Goal: Information Seeking & Learning: Learn about a topic

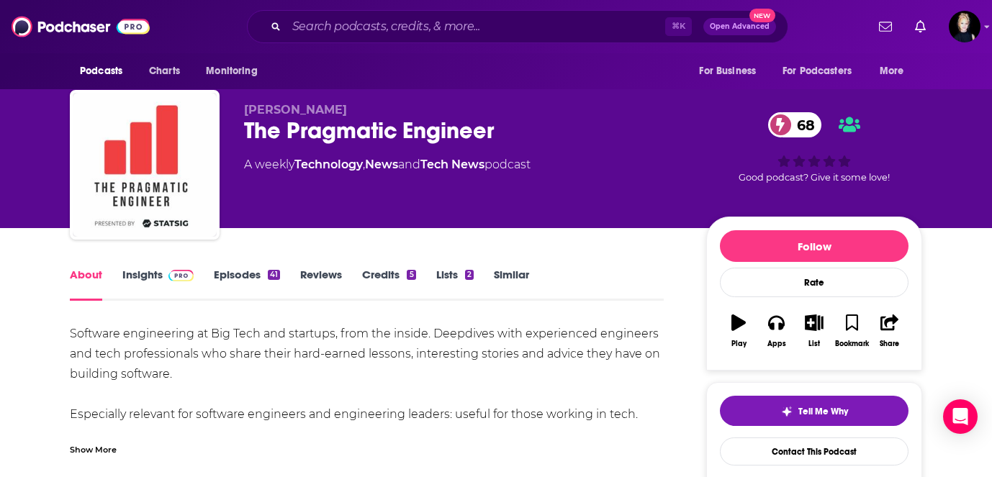
click at [515, 273] on link "Similar" at bounding box center [511, 284] width 35 height 33
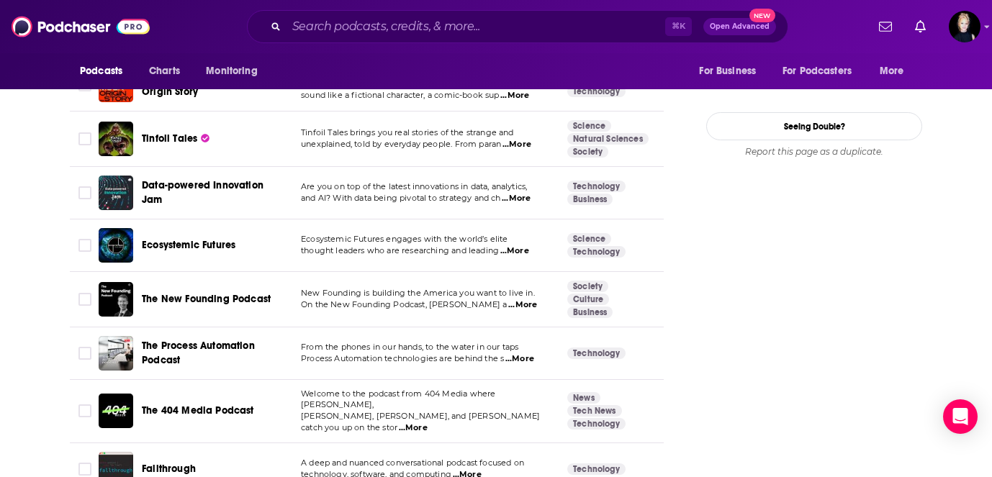
scroll to position [1573, 0]
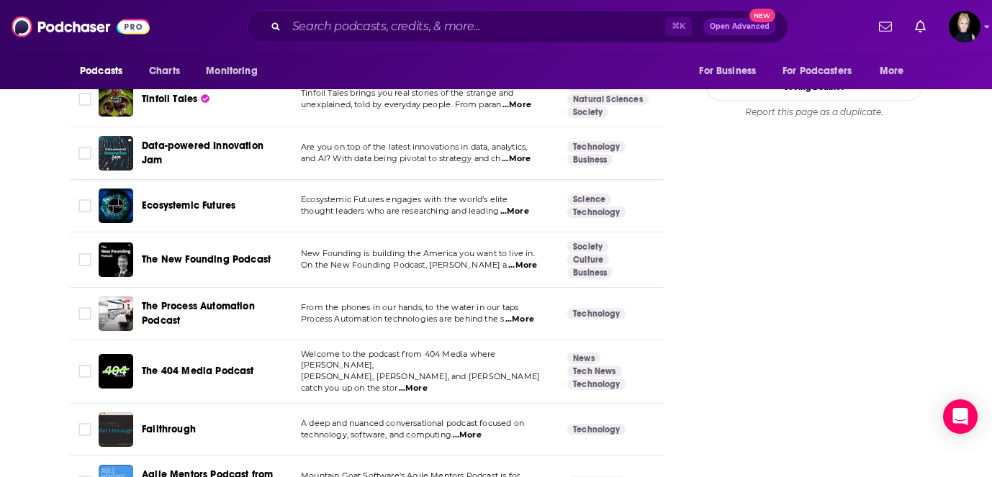
click at [515, 266] on span "...More" at bounding box center [522, 266] width 29 height 12
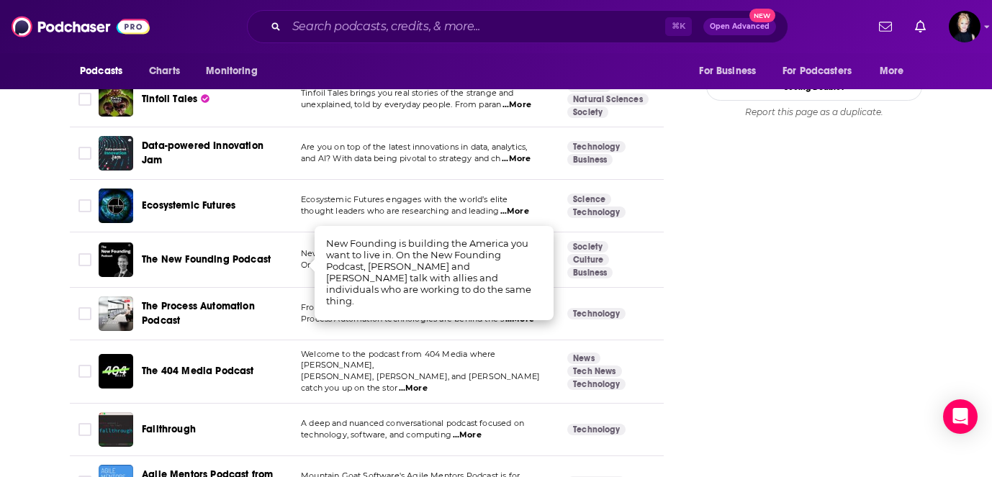
click at [484, 332] on td "From the phones in our hands, to the water in our taps Process Automation techn…" at bounding box center [422, 314] width 266 height 53
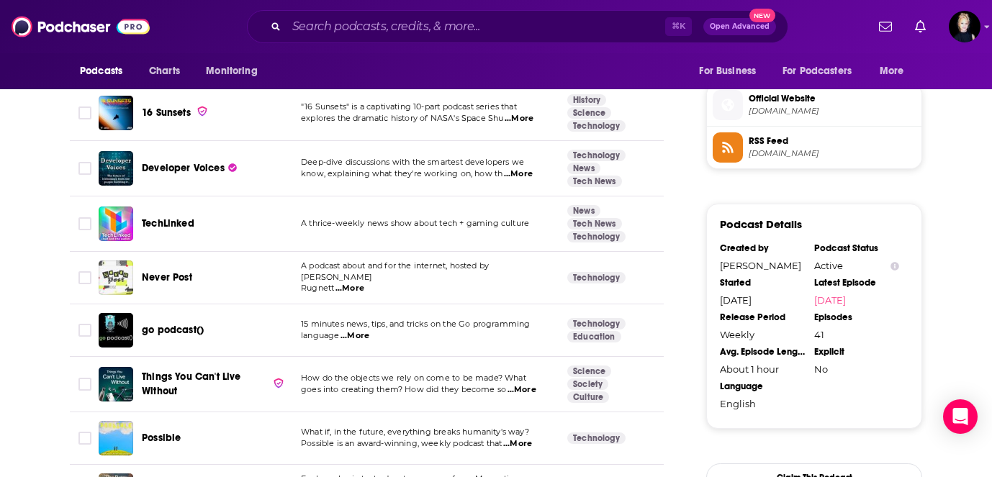
scroll to position [1112, 0]
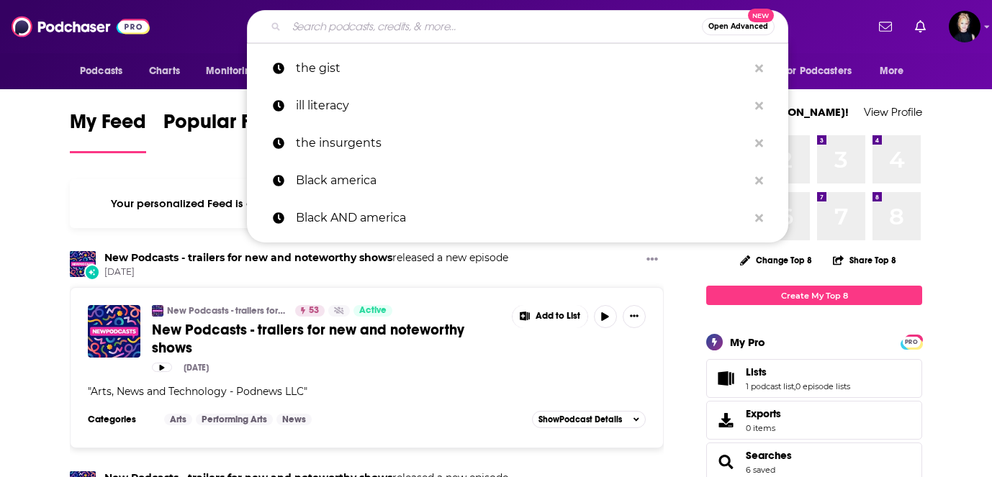
click at [379, 34] on input "Search podcasts, credits, & more..." at bounding box center [493, 26] width 415 height 23
click at [104, 71] on span "Podcasts" at bounding box center [101, 71] width 42 height 20
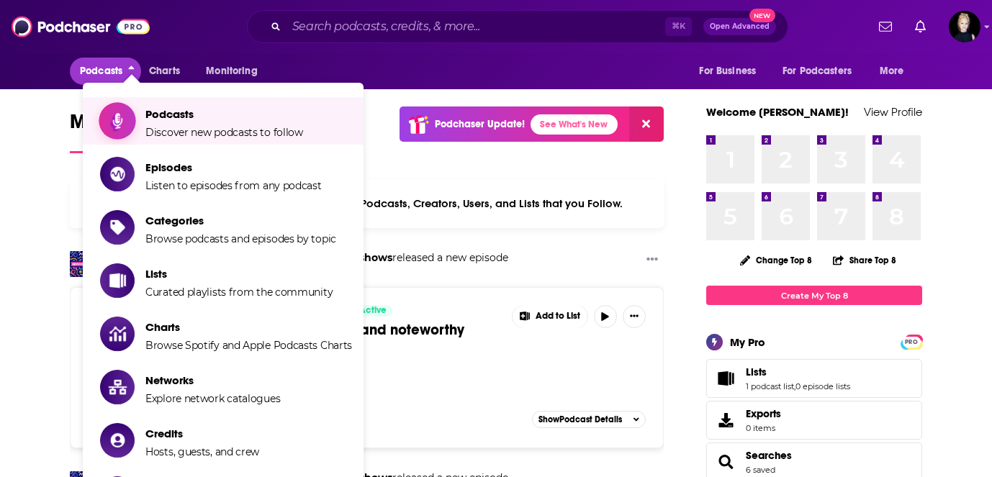
click at [141, 122] on link "Podcasts Discover new podcasts to follow" at bounding box center [226, 121] width 252 height 36
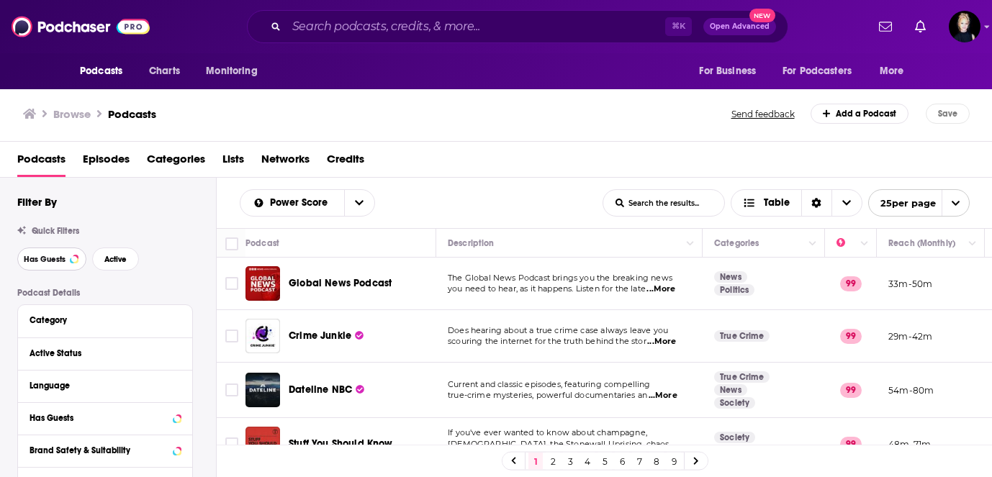
click at [68, 258] on button "Has Guests" at bounding box center [51, 259] width 69 height 23
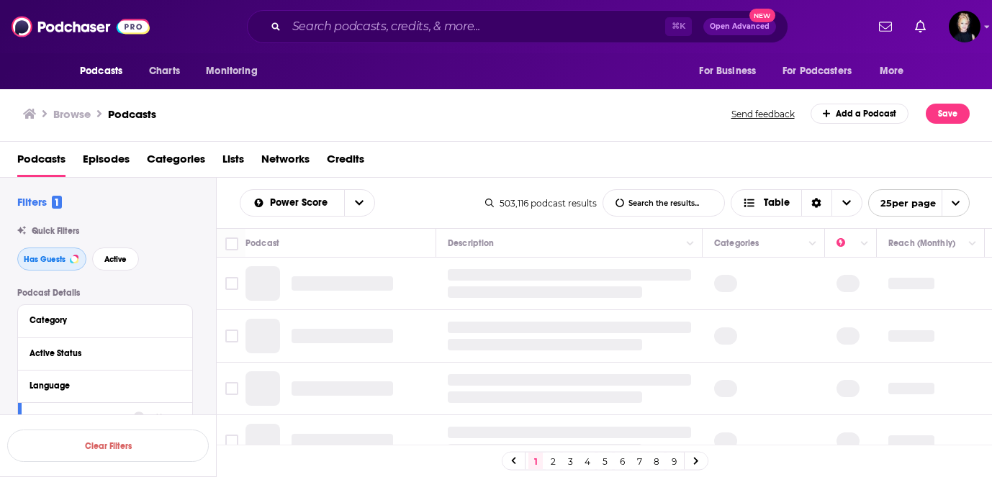
scroll to position [86, 0]
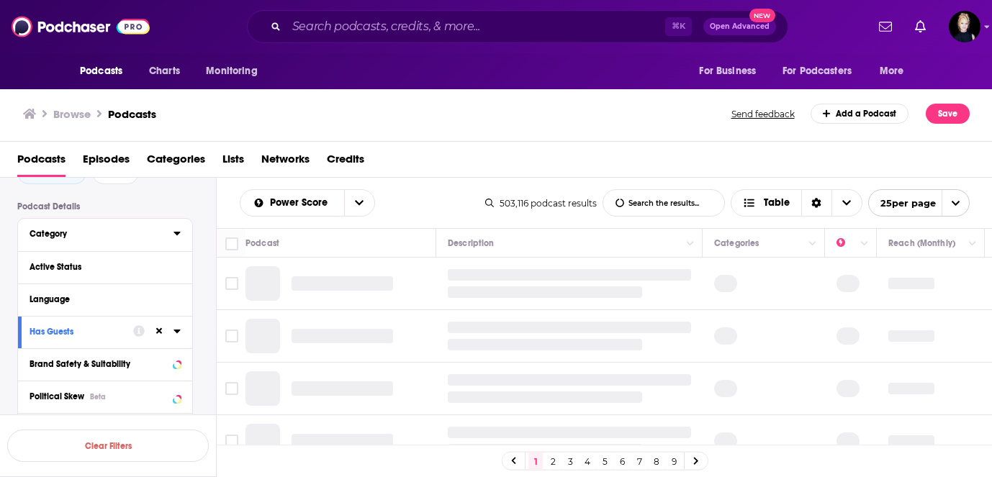
click at [179, 239] on icon at bounding box center [176, 233] width 7 height 12
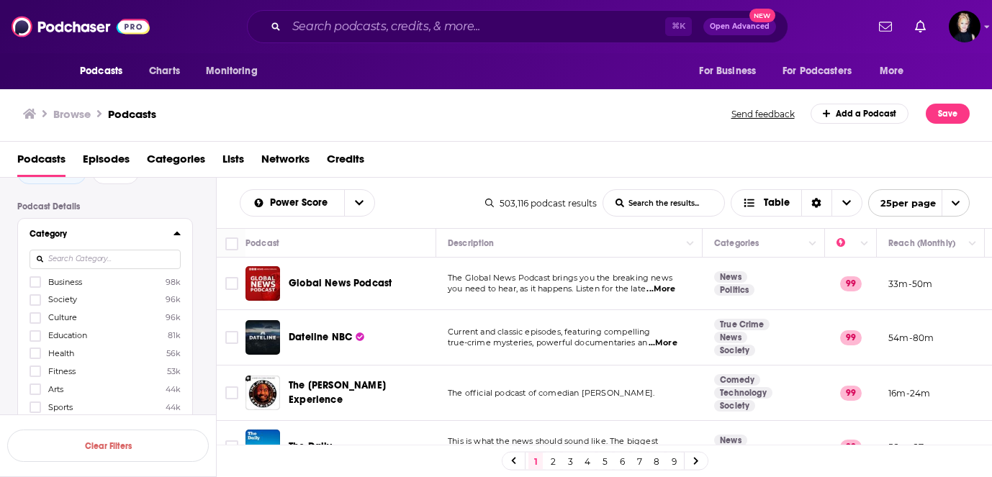
click at [126, 264] on input at bounding box center [105, 259] width 151 height 19
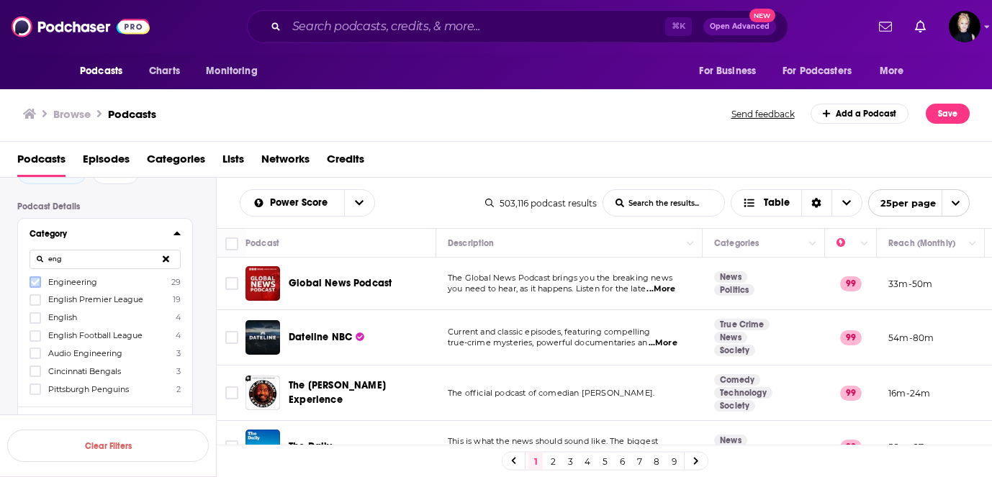
type input "eng"
click at [35, 280] on icon at bounding box center [35, 282] width 9 height 9
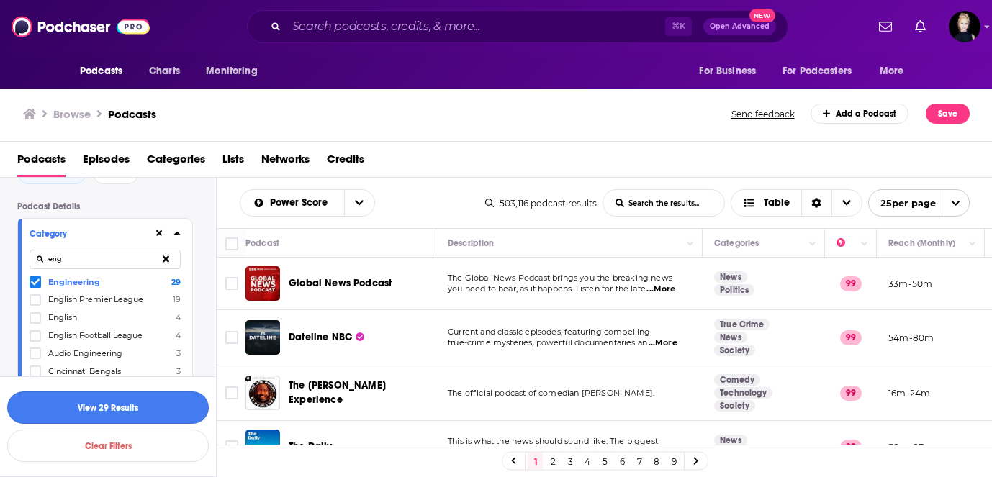
click at [101, 417] on button "View 29 Results" at bounding box center [107, 407] width 201 height 32
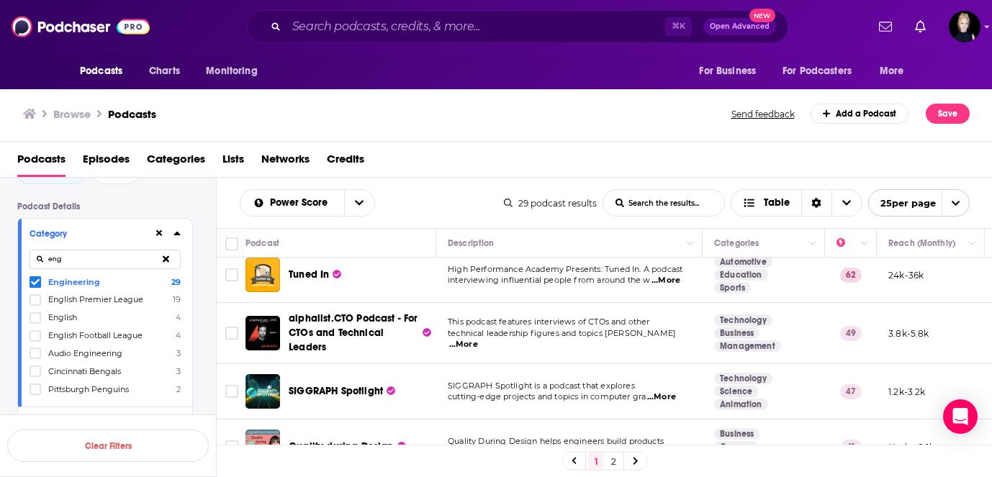
scroll to position [6, 0]
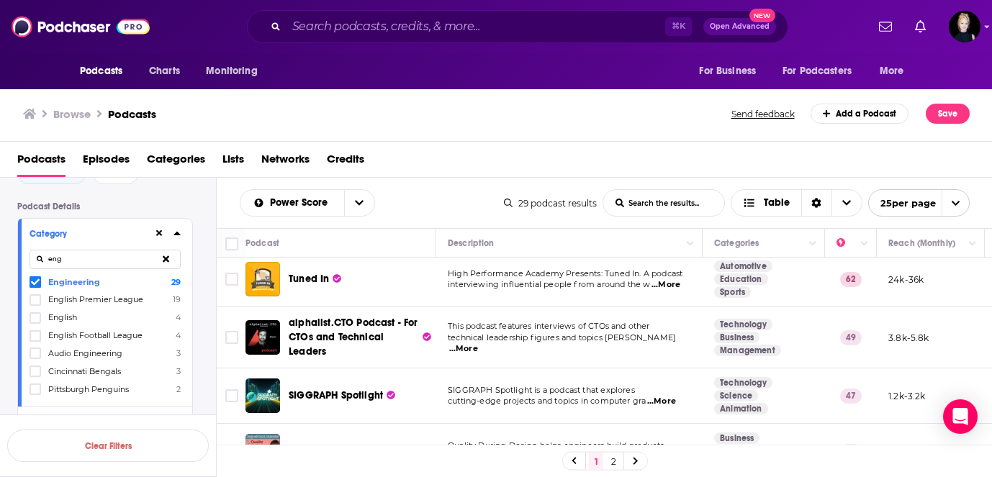
click at [663, 286] on span "...More" at bounding box center [665, 285] width 29 height 12
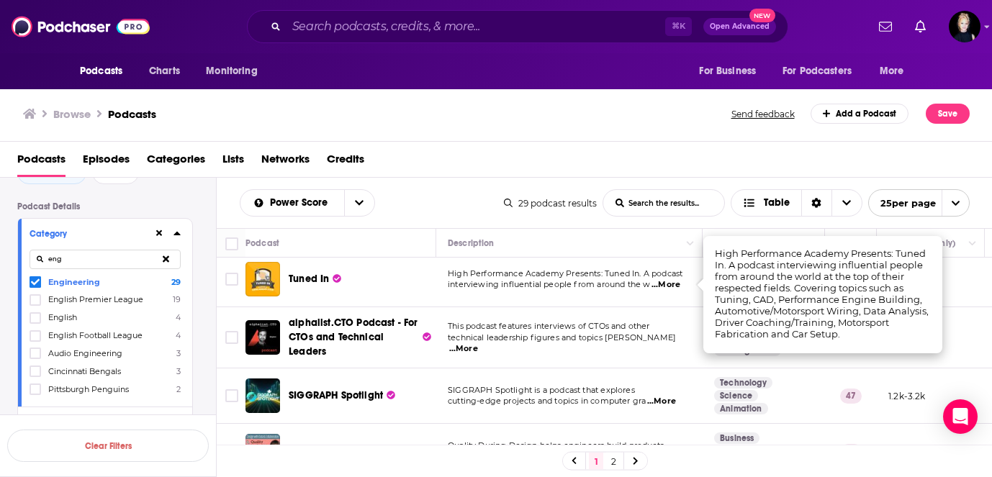
click at [467, 196] on div "Power Score List Search Input Search the results... Table" at bounding box center [372, 202] width 264 height 27
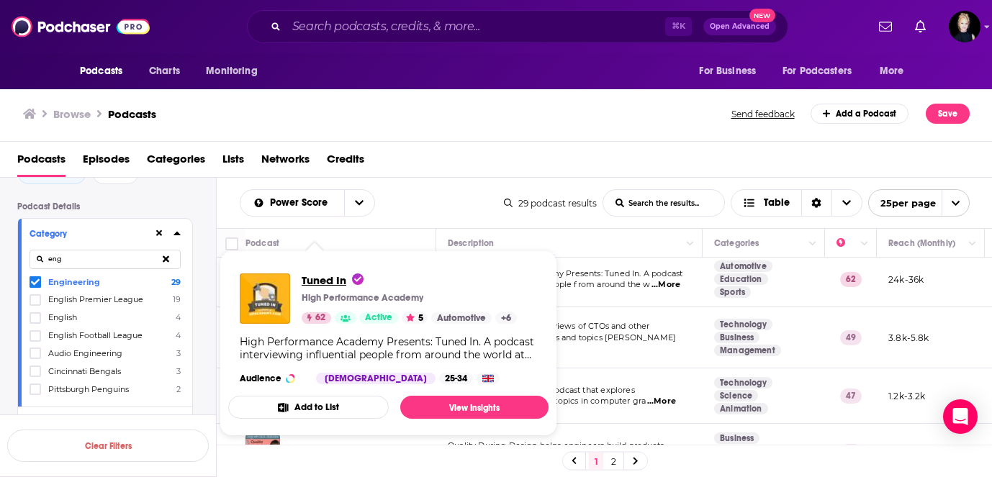
click at [302, 277] on span "Tuned In" at bounding box center [333, 280] width 62 height 14
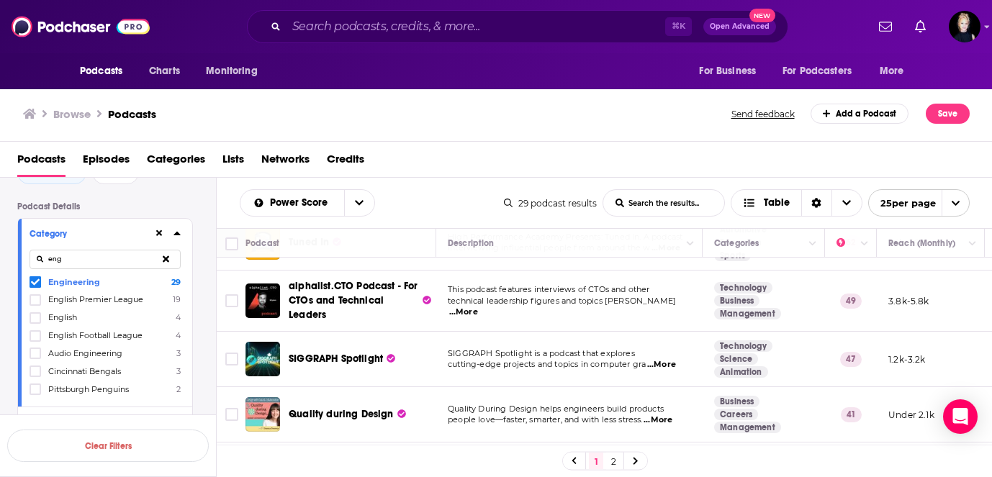
scroll to position [40, 0]
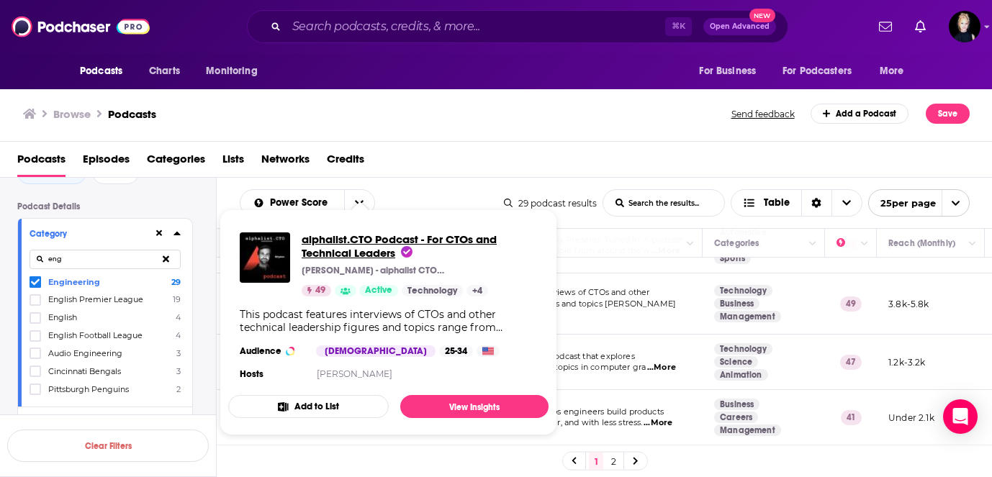
click at [361, 254] on span "alphalist.CTO Podcast - For CTOs and Technical Leaders" at bounding box center [399, 245] width 195 height 27
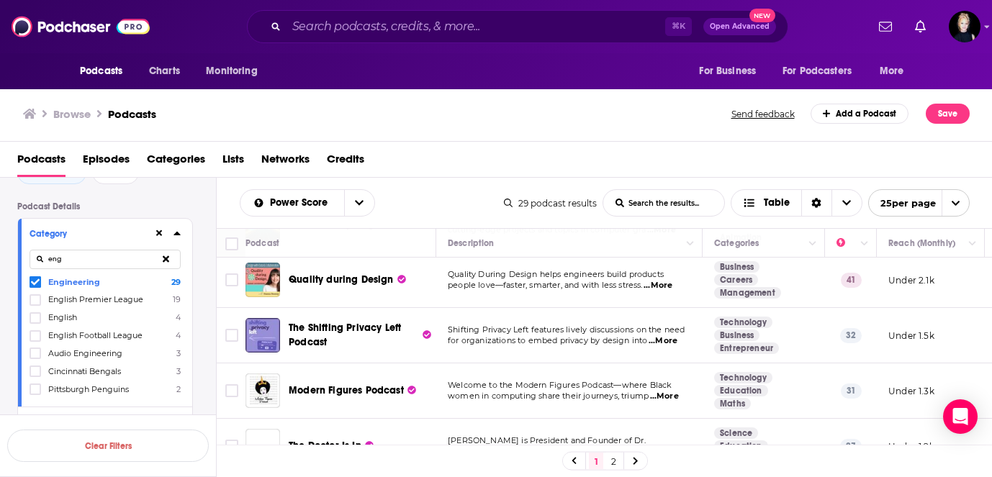
scroll to position [183, 0]
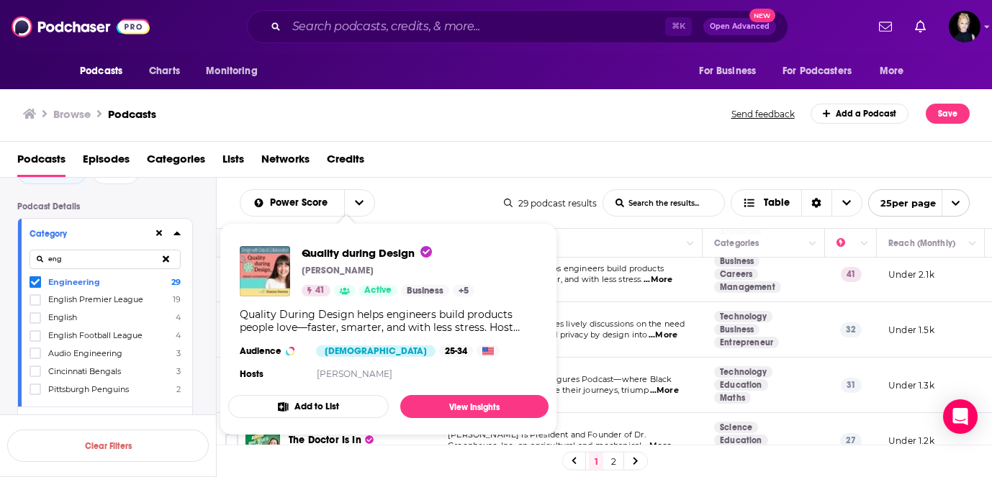
click at [361, 271] on p "Dianna Deeney" at bounding box center [338, 271] width 72 height 12
click at [359, 248] on span "Quality during Design" at bounding box center [367, 253] width 130 height 14
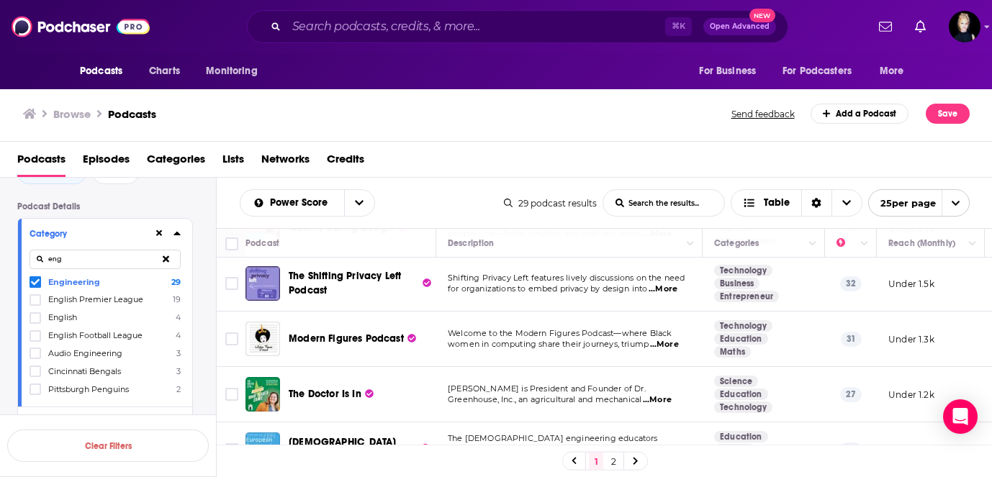
scroll to position [212, 0]
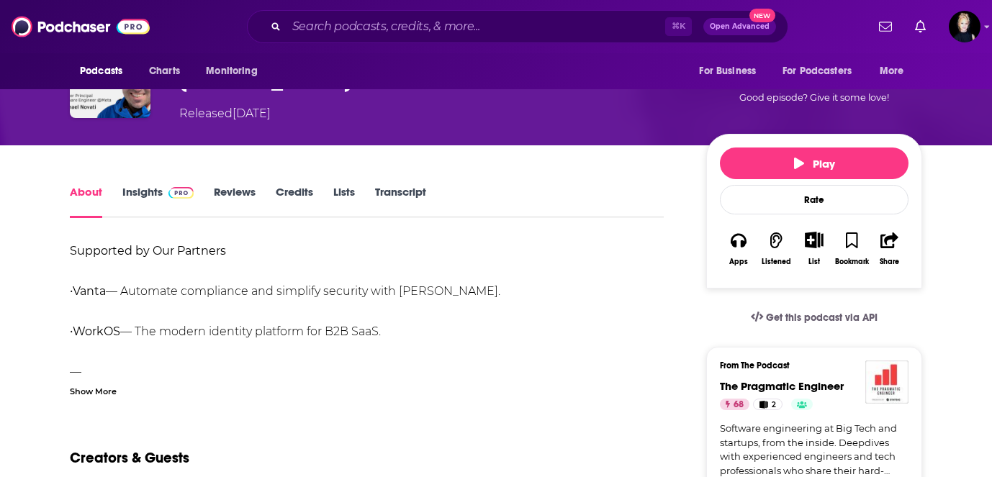
scroll to position [209, 0]
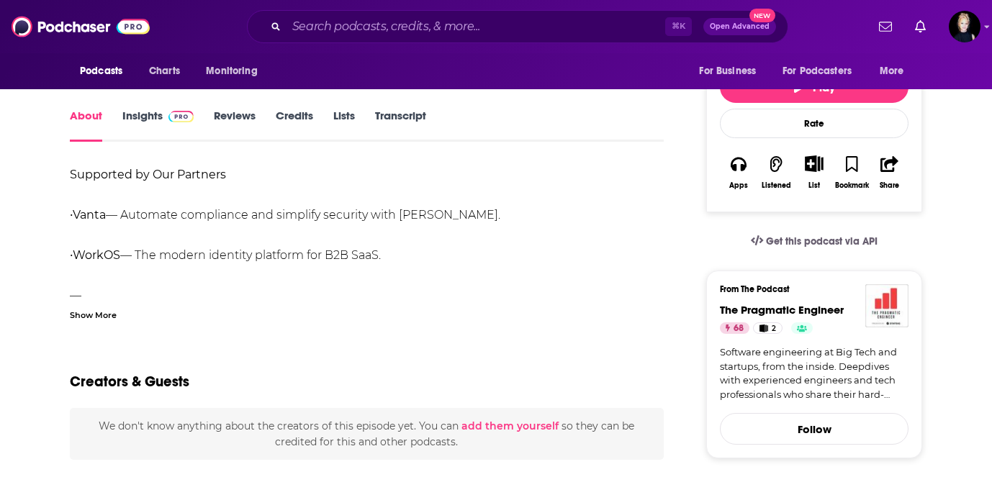
click at [104, 316] on div "Show More" at bounding box center [93, 314] width 47 height 14
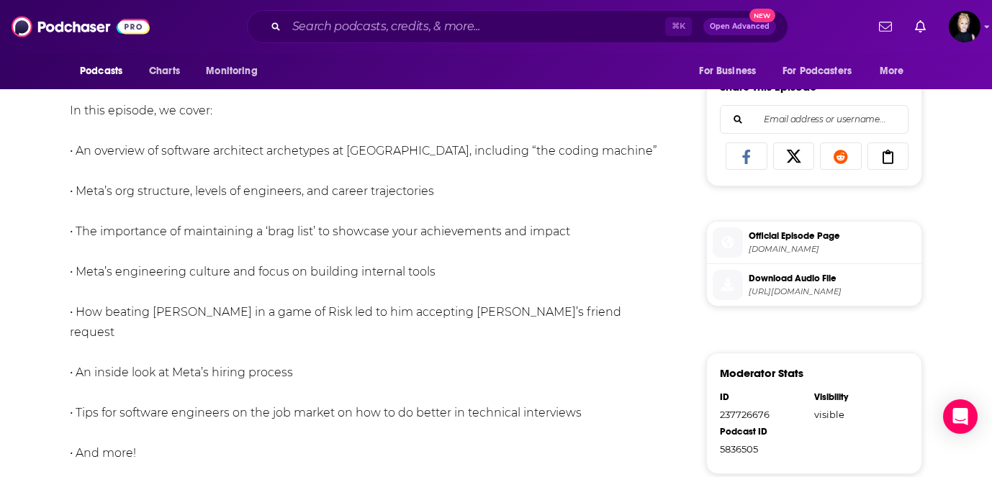
scroll to position [637, 0]
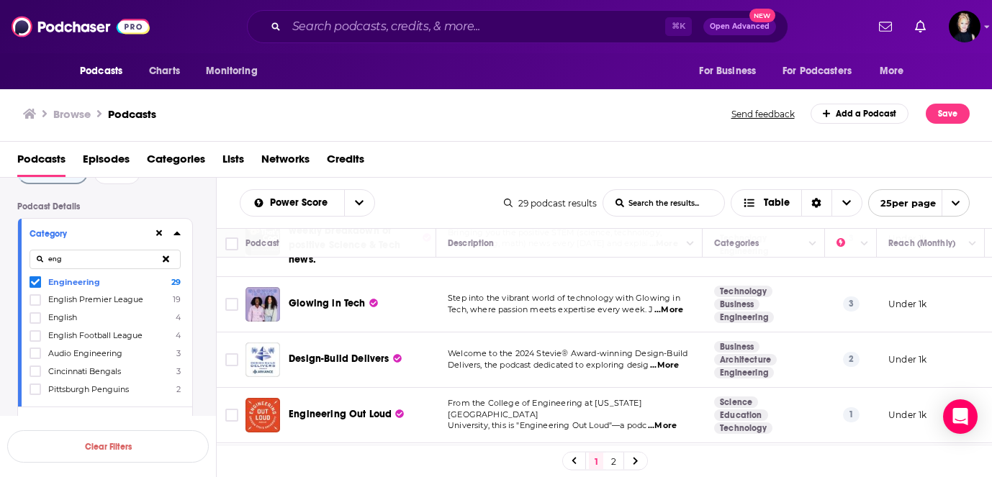
scroll to position [671, 0]
